Goal: Task Accomplishment & Management: Use online tool/utility

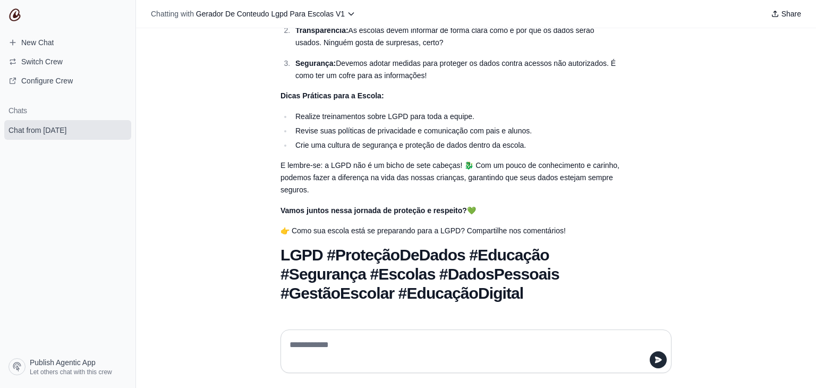
scroll to position [372, 0]
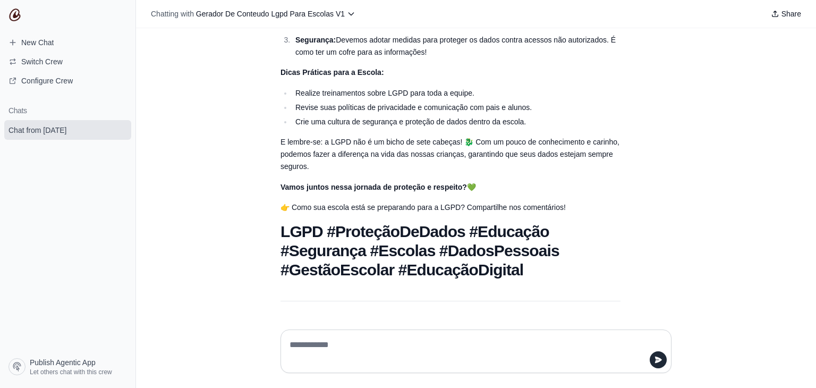
click at [357, 343] on textarea at bounding box center [475, 351] width 377 height 30
type textarea "*********"
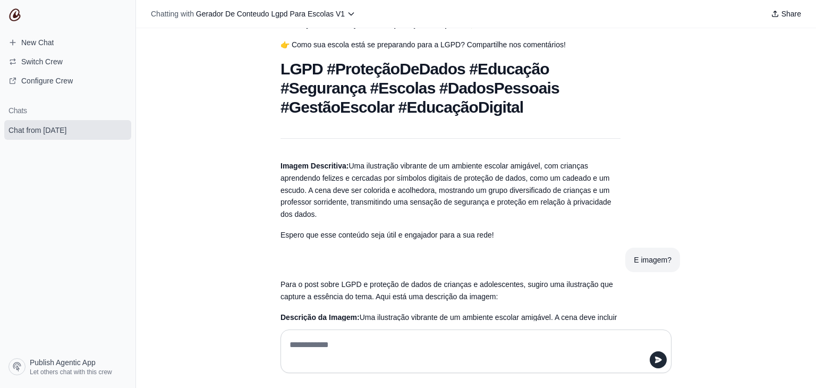
scroll to position [655, 0]
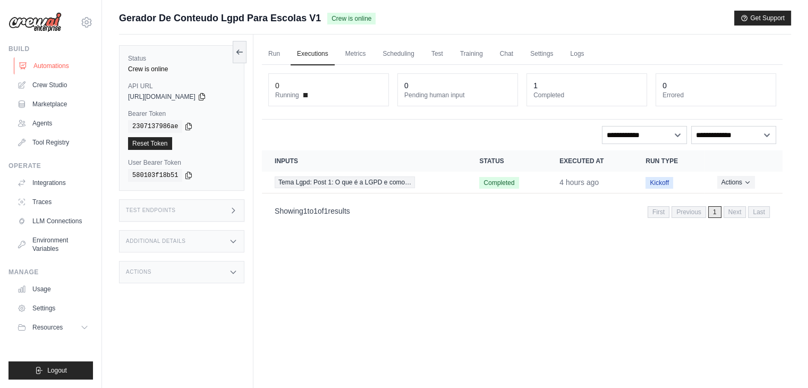
click at [64, 68] on link "Automations" at bounding box center [54, 65] width 80 height 17
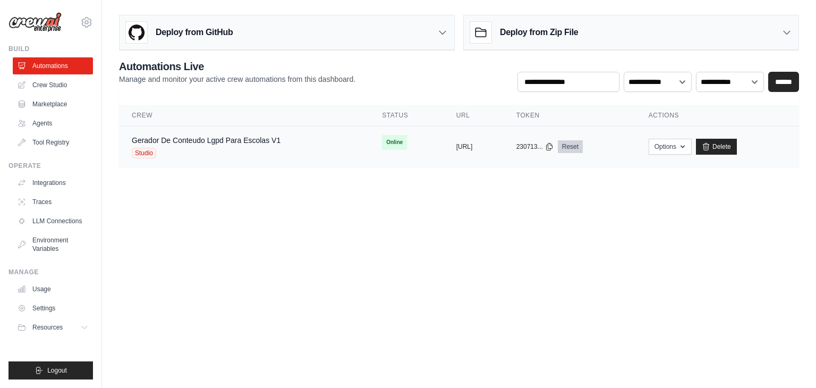
click at [583, 145] on link "Reset" at bounding box center [570, 146] width 25 height 13
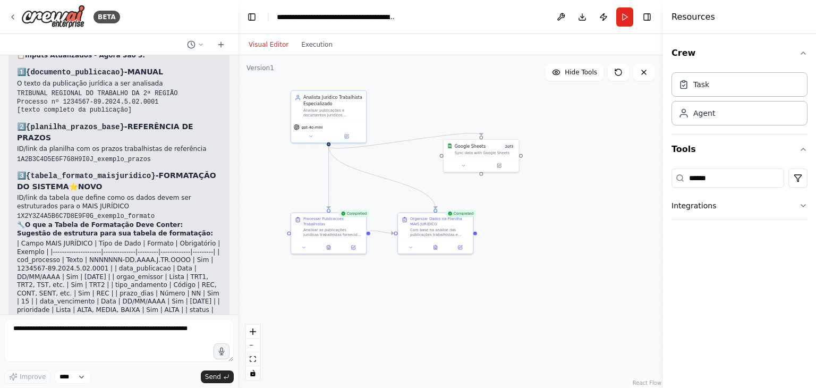
scroll to position [3326, 0]
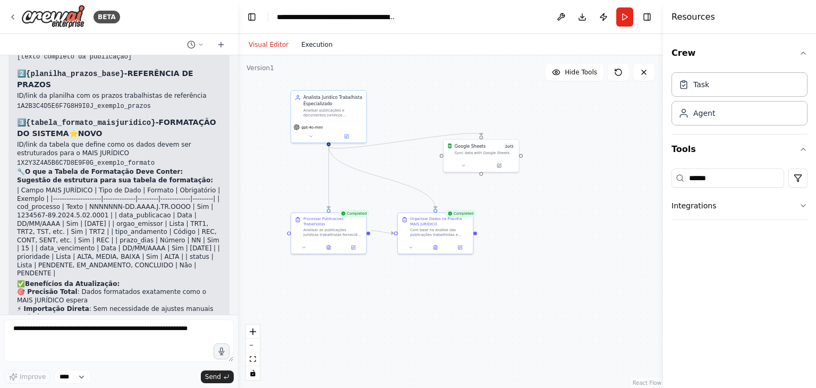
click at [305, 43] on button "Execution" at bounding box center [317, 44] width 44 height 13
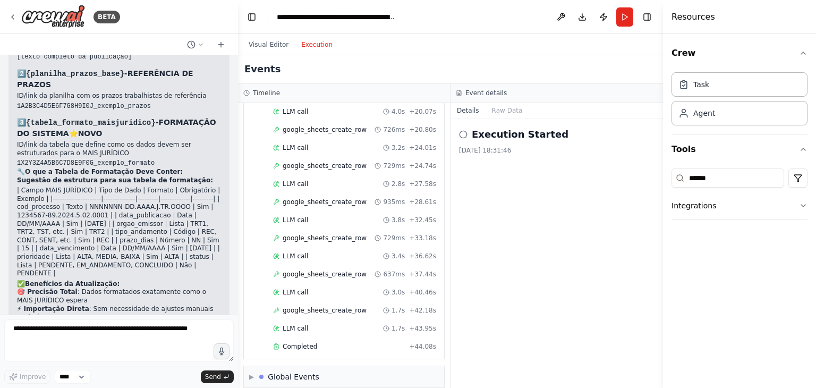
scroll to position [355, 0]
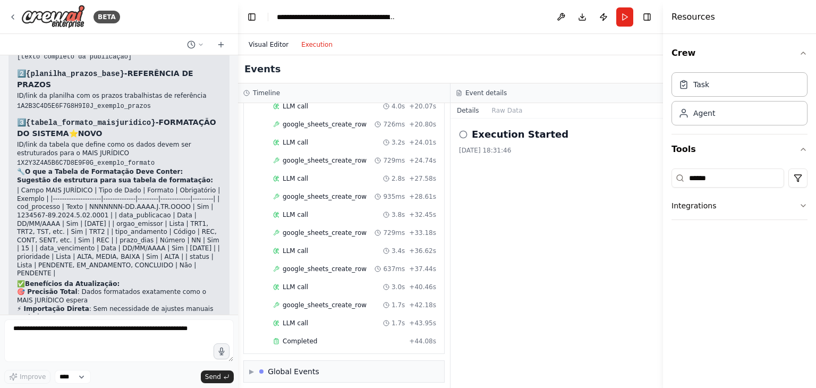
click at [270, 46] on button "Visual Editor" at bounding box center [268, 44] width 53 height 13
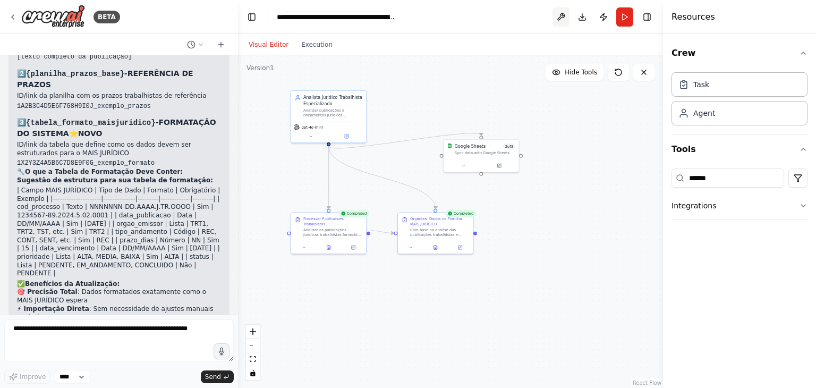
click at [561, 21] on button at bounding box center [560, 16] width 17 height 19
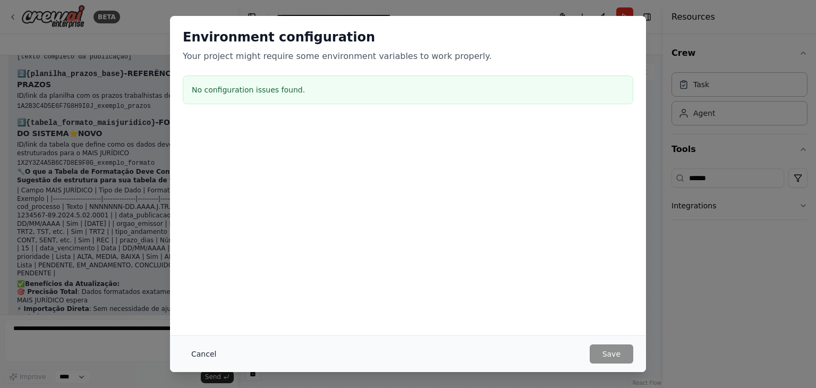
click at [206, 351] on button "Cancel" at bounding box center [204, 353] width 42 height 19
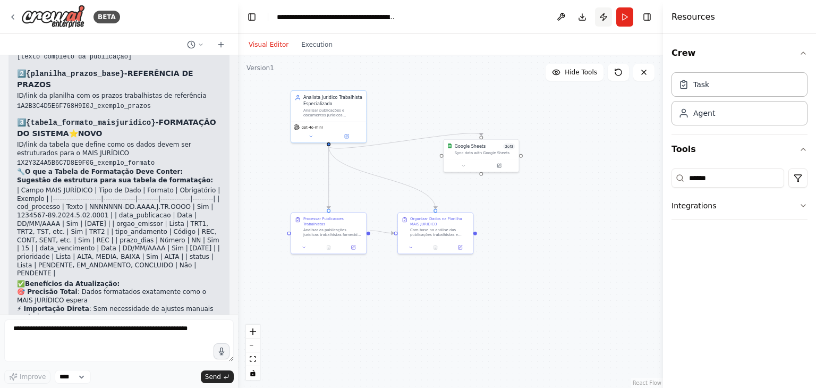
click at [601, 16] on button "Publish" at bounding box center [603, 16] width 17 height 19
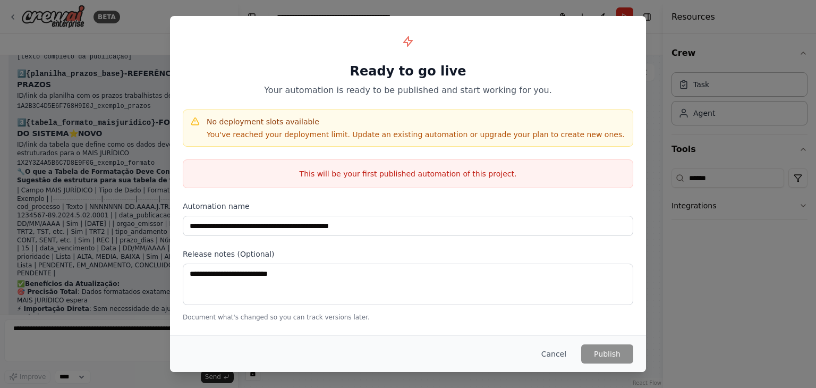
click at [559, 357] on button "Cancel" at bounding box center [554, 353] width 42 height 19
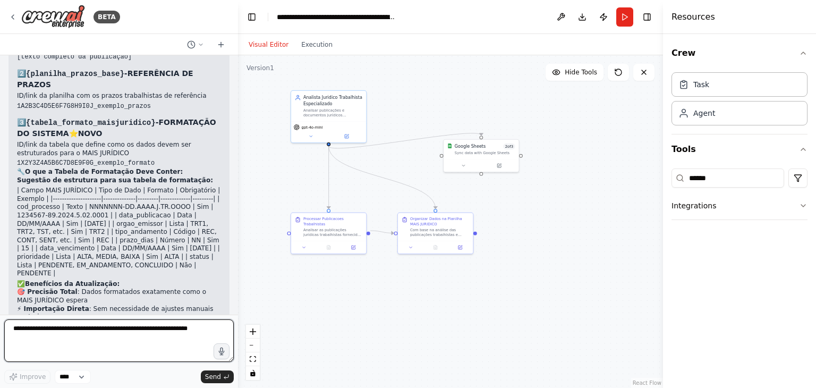
click at [93, 345] on textarea at bounding box center [118, 340] width 229 height 42
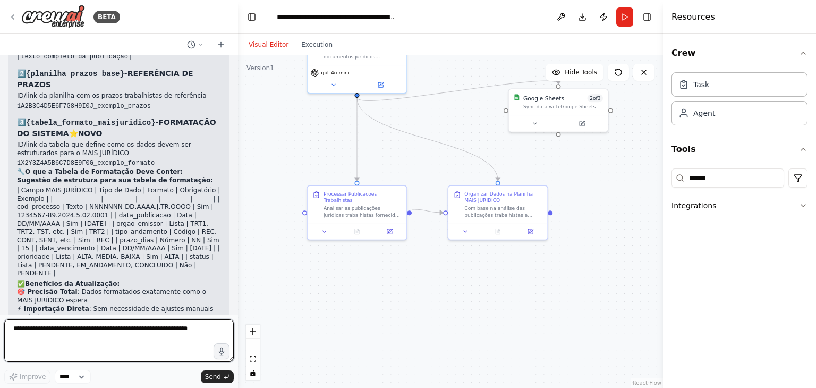
click at [113, 338] on textarea at bounding box center [118, 340] width 229 height 42
type textarea "**********"
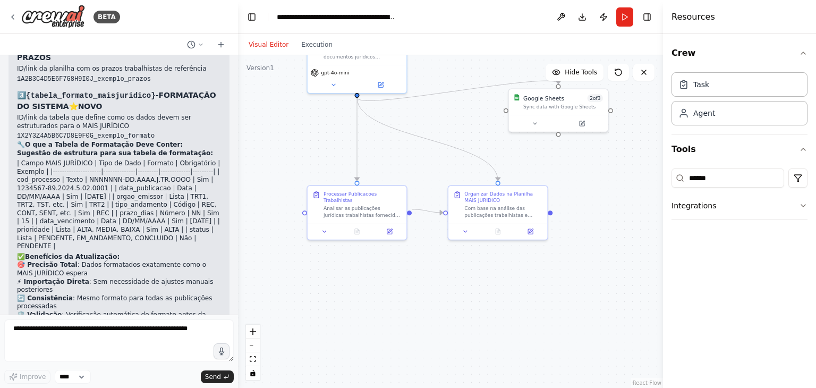
scroll to position [3390, 0]
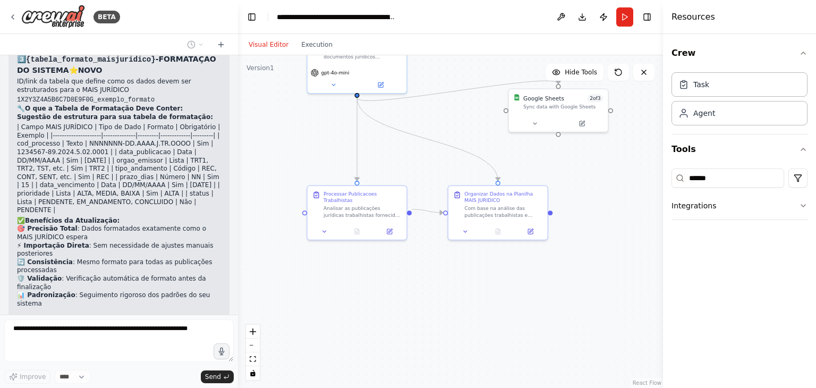
click at [628, 16] on button "Run" at bounding box center [624, 16] width 17 height 19
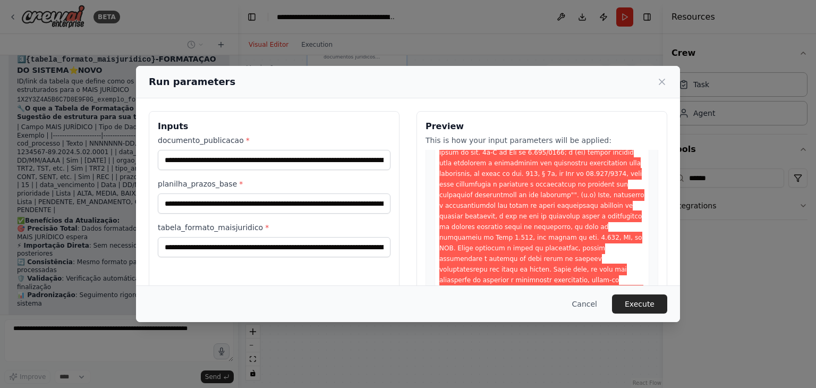
scroll to position [743, 0]
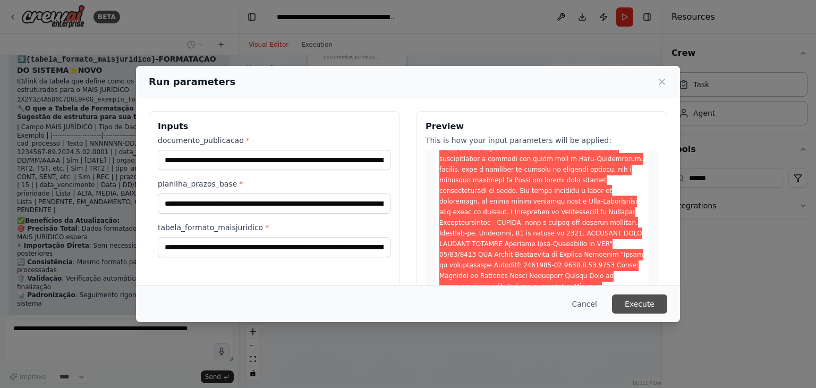
click at [642, 302] on button "Execute" at bounding box center [639, 303] width 55 height 19
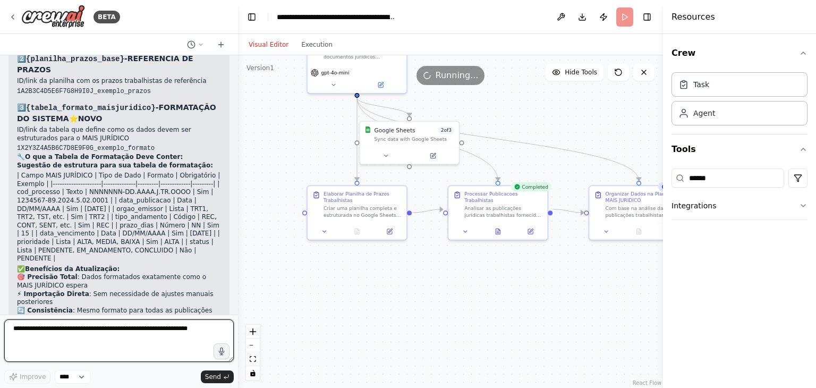
scroll to position [3321, 0]
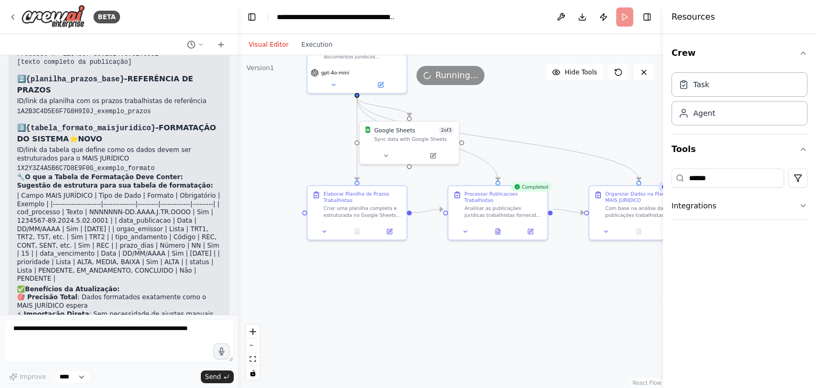
click at [628, 18] on header "**********" at bounding box center [450, 17] width 425 height 34
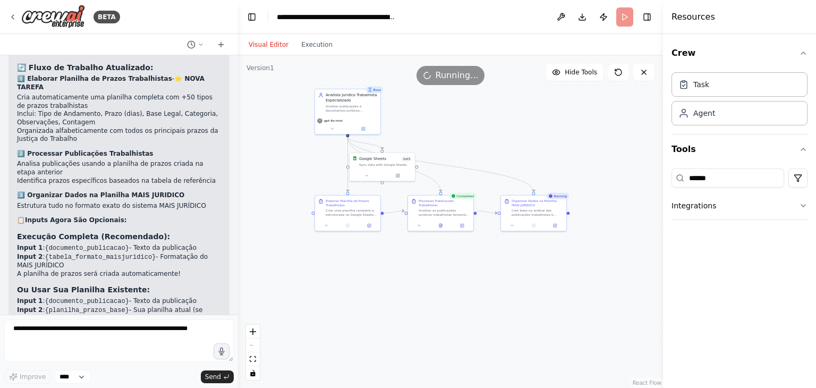
scroll to position [4011, 0]
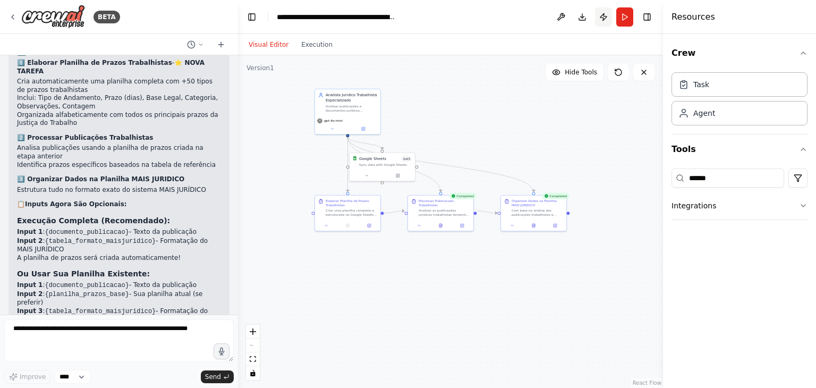
click at [603, 16] on button "Publish" at bounding box center [603, 16] width 17 height 19
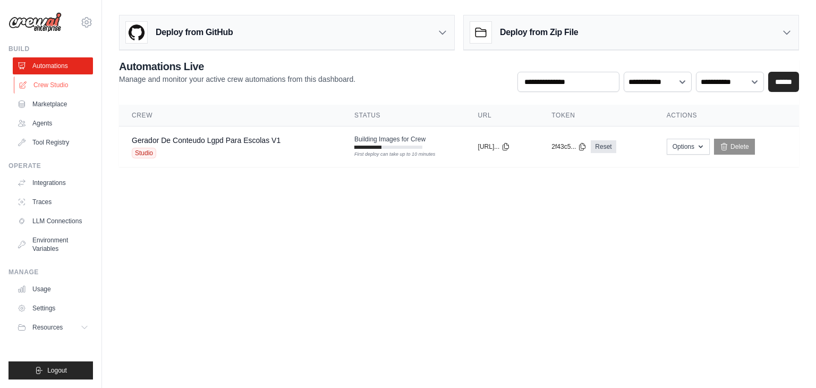
click at [54, 87] on link "Crew Studio" at bounding box center [54, 84] width 80 height 17
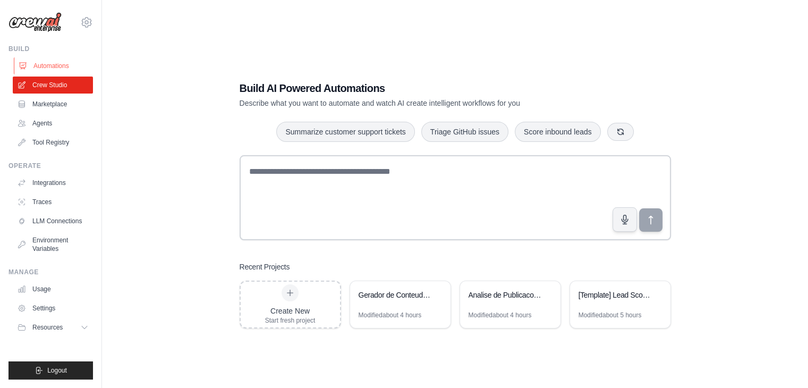
click at [45, 62] on link "Automations" at bounding box center [54, 65] width 80 height 17
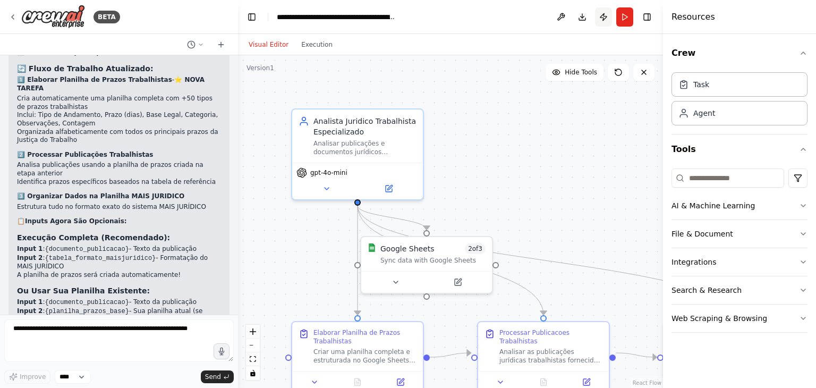
scroll to position [3985, 0]
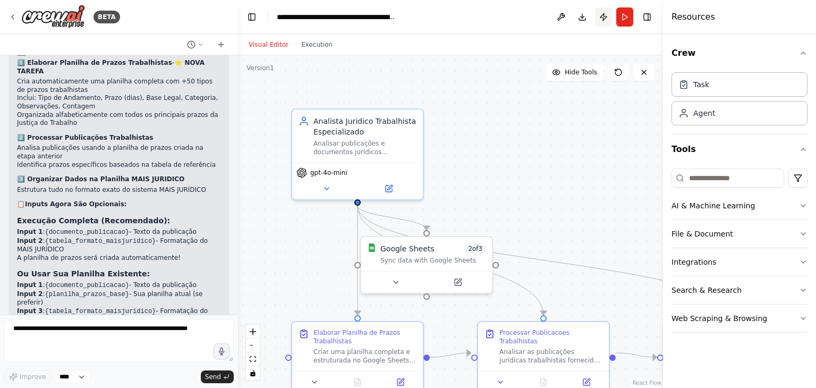
click at [605, 18] on button "Publish" at bounding box center [603, 16] width 17 height 19
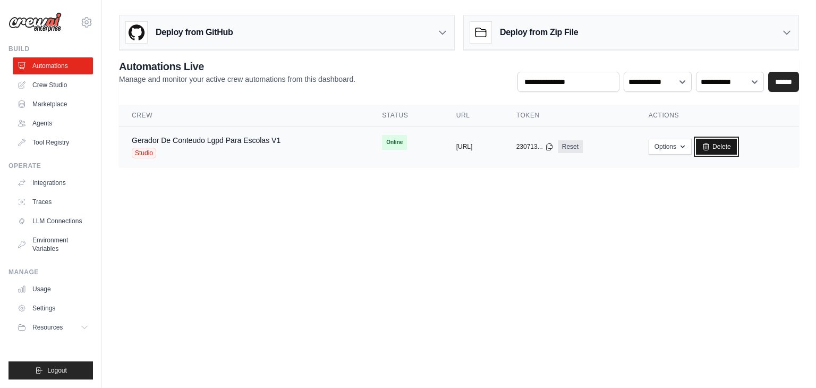
click at [736, 148] on link "Delete" at bounding box center [716, 147] width 41 height 16
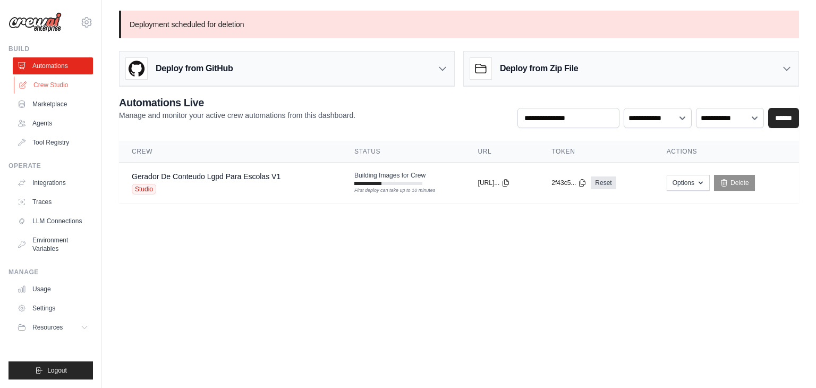
click at [47, 83] on link "Crew Studio" at bounding box center [54, 84] width 80 height 17
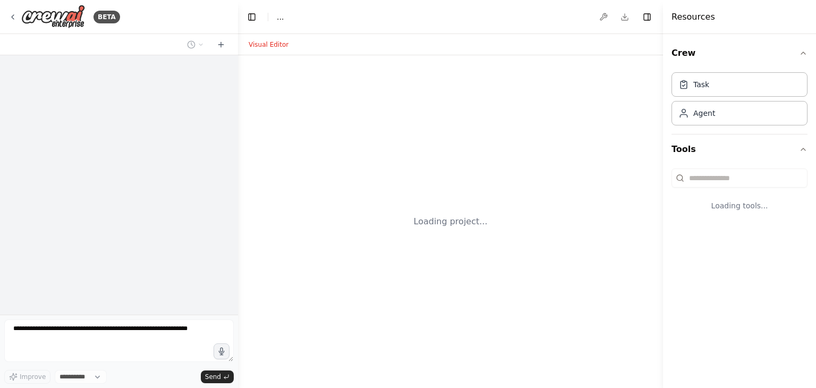
select select "****"
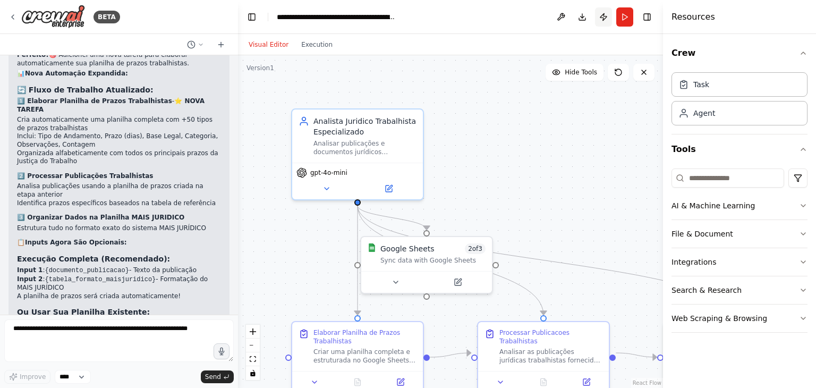
click at [603, 18] on button "Publish" at bounding box center [603, 16] width 17 height 19
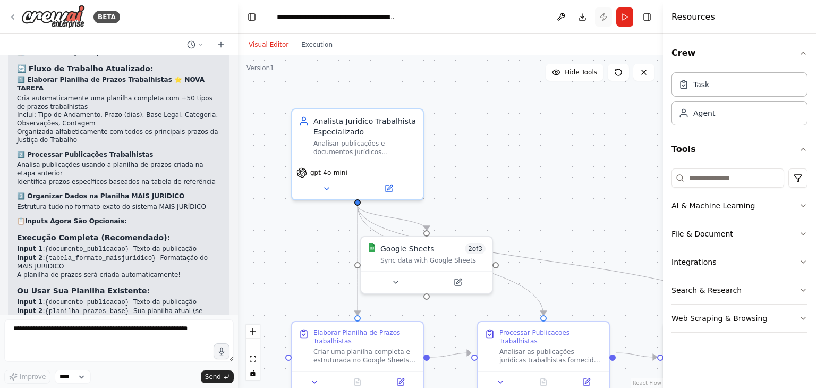
scroll to position [3985, 0]
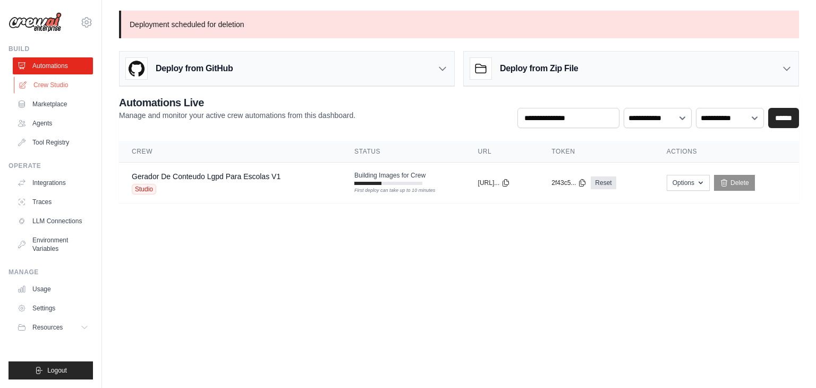
click at [42, 80] on link "Crew Studio" at bounding box center [54, 84] width 80 height 17
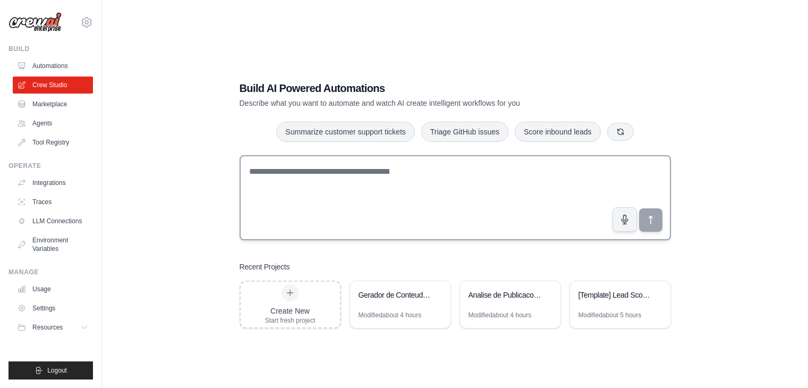
click at [53, 69] on link "Automations" at bounding box center [53, 65] width 80 height 17
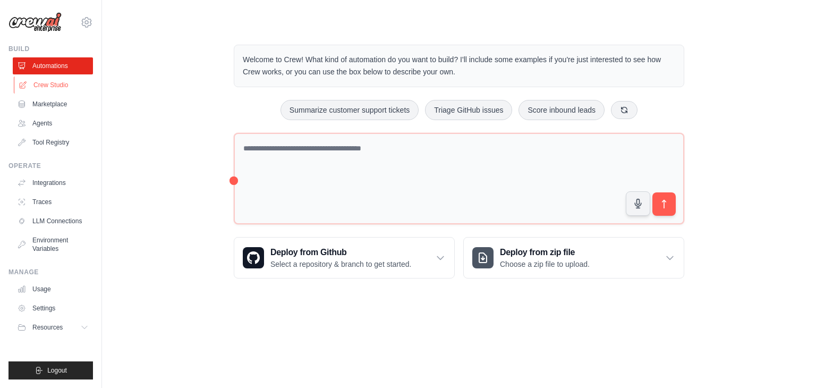
click at [40, 85] on link "Crew Studio" at bounding box center [54, 84] width 80 height 17
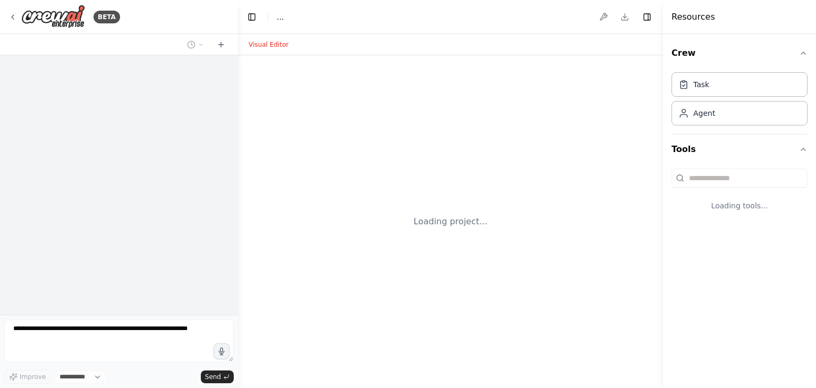
select select "****"
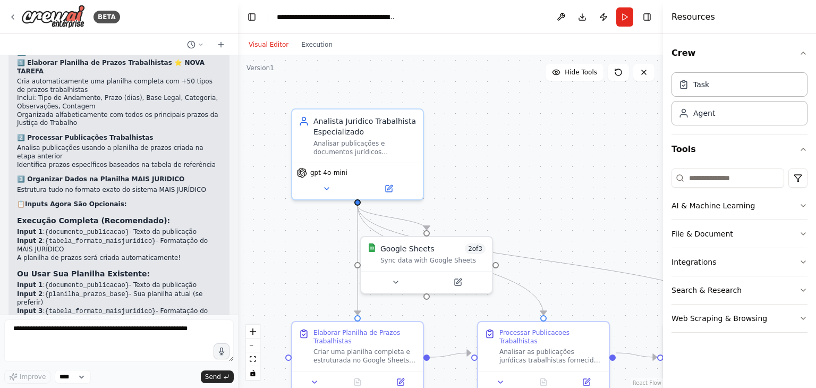
click at [602, 18] on button "Publish" at bounding box center [603, 16] width 17 height 19
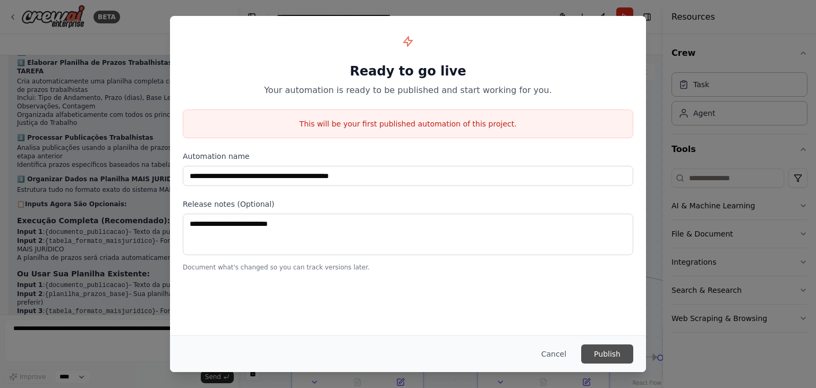
click at [606, 348] on button "Publish" at bounding box center [607, 353] width 52 height 19
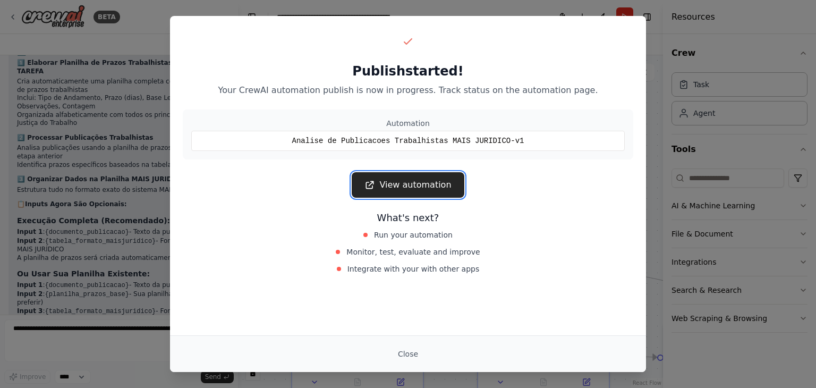
click at [431, 182] on link "View automation" at bounding box center [408, 184] width 112 height 25
